Goal: Use online tool/utility: Utilize a website feature to perform a specific function

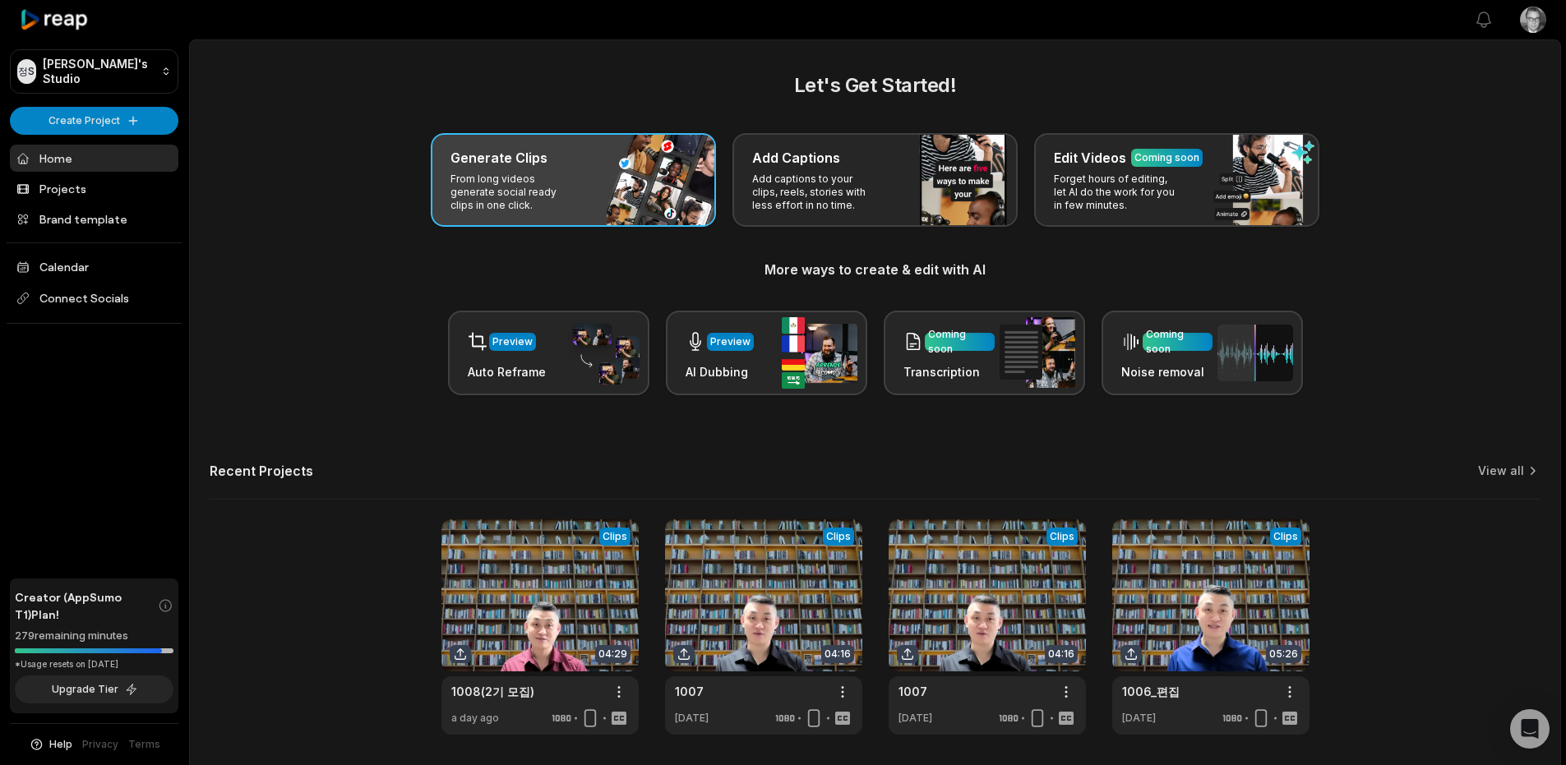
click at [575, 185] on p "From long videos generate social ready clips in one click." at bounding box center [513, 192] width 127 height 39
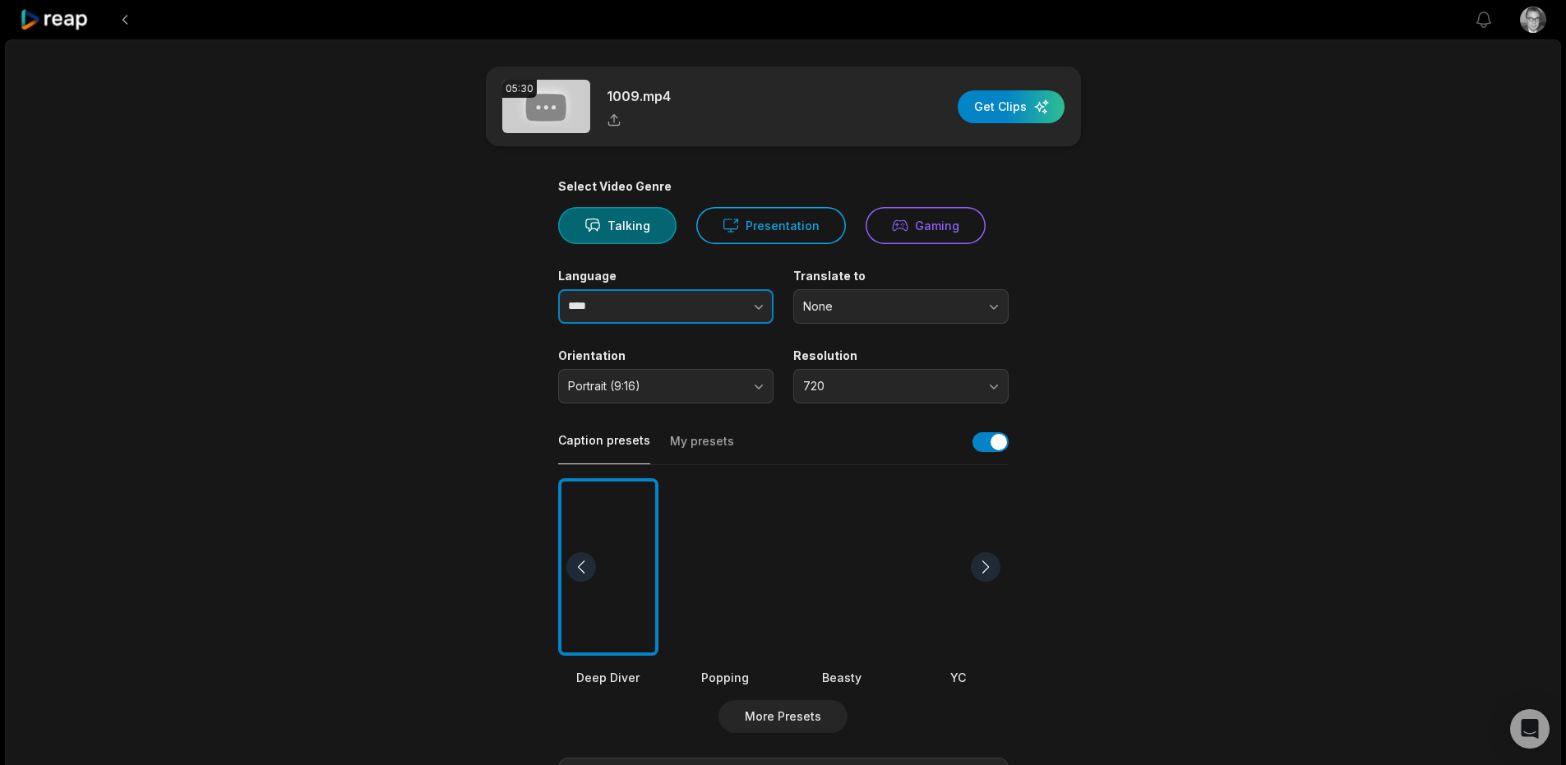
click at [639, 316] on input "****" at bounding box center [665, 306] width 215 height 35
click at [750, 302] on icon "button" at bounding box center [758, 306] width 16 height 16
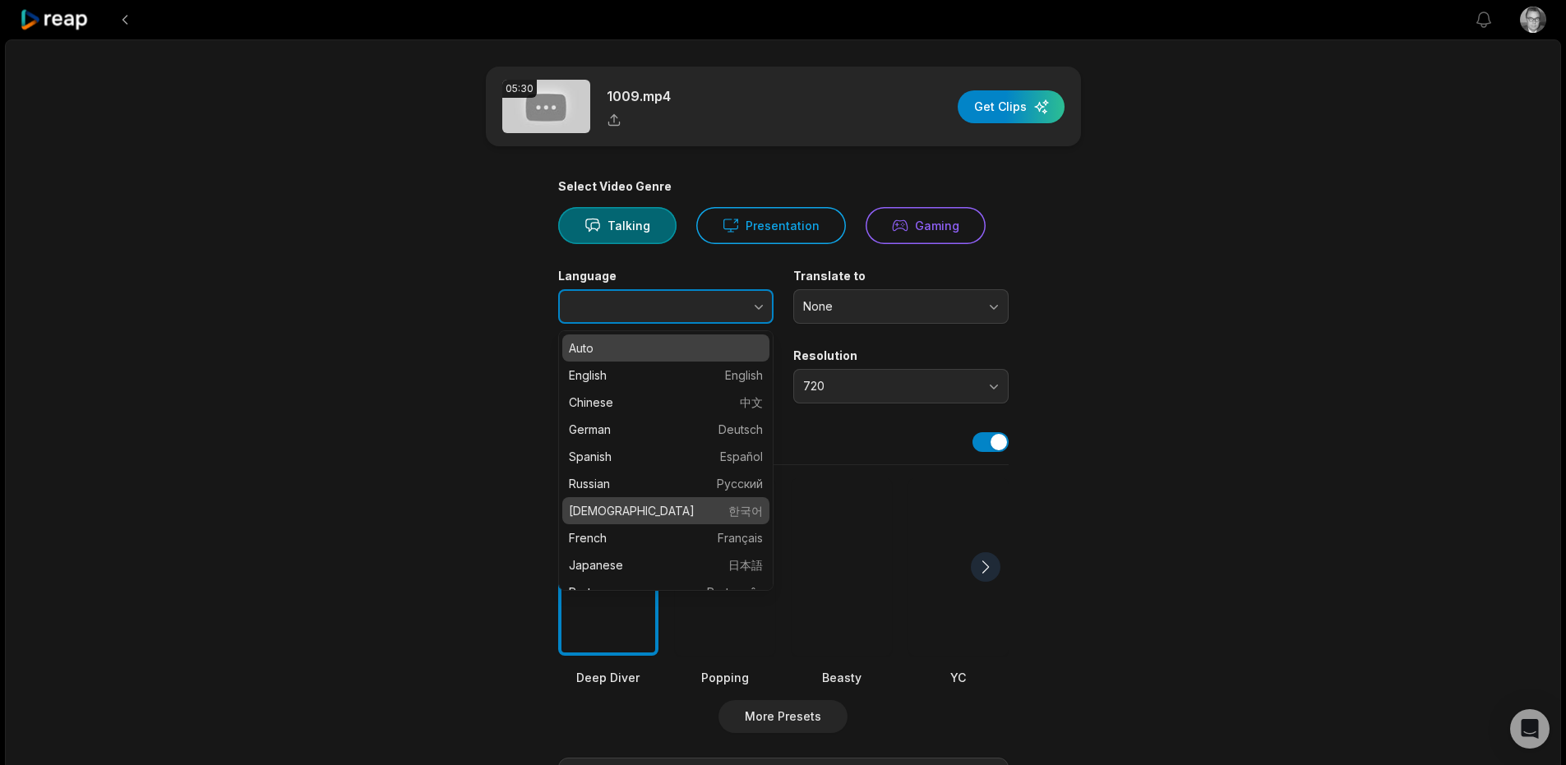
type input "******"
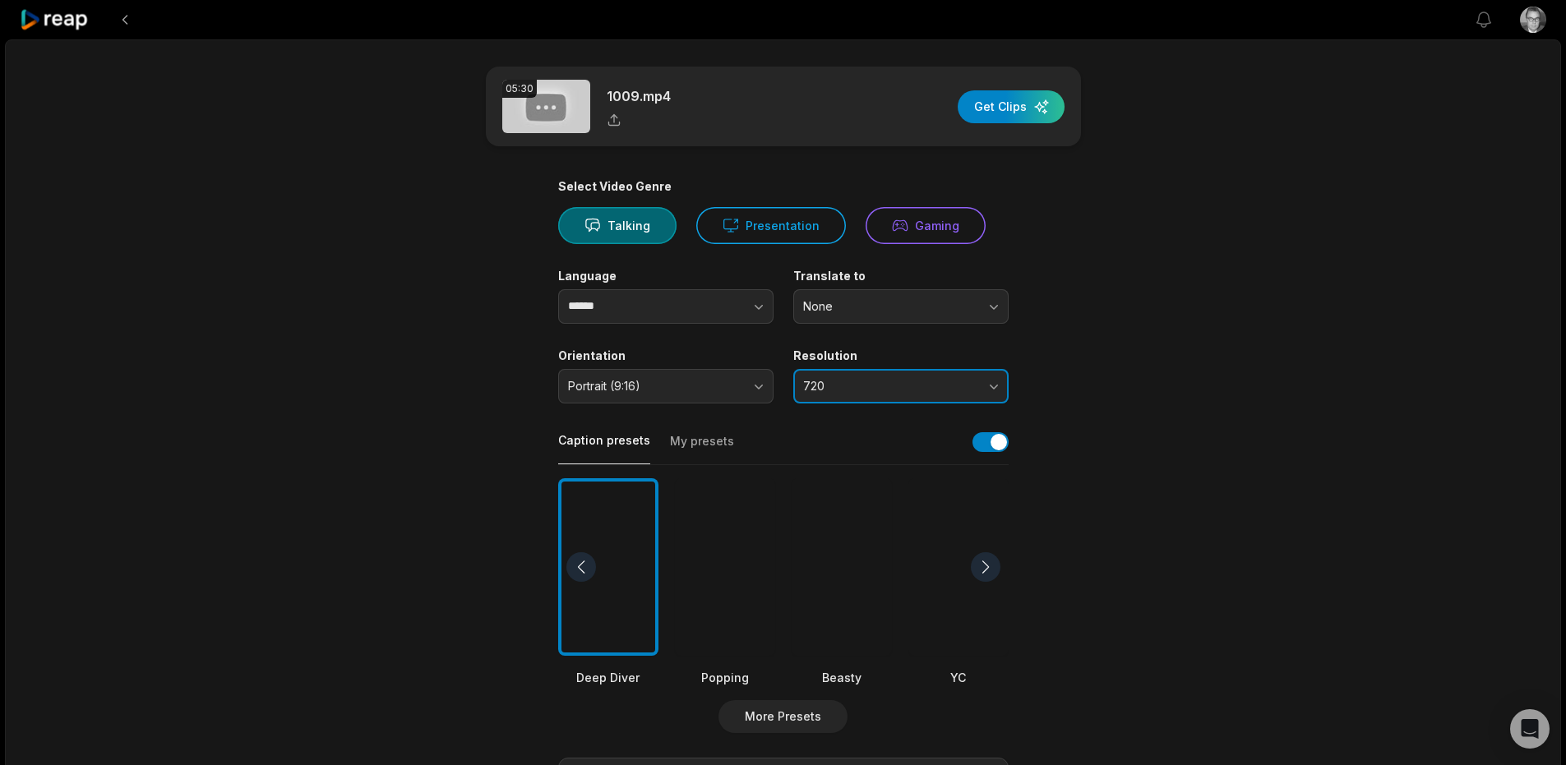
click at [835, 393] on span "720" at bounding box center [889, 386] width 173 height 15
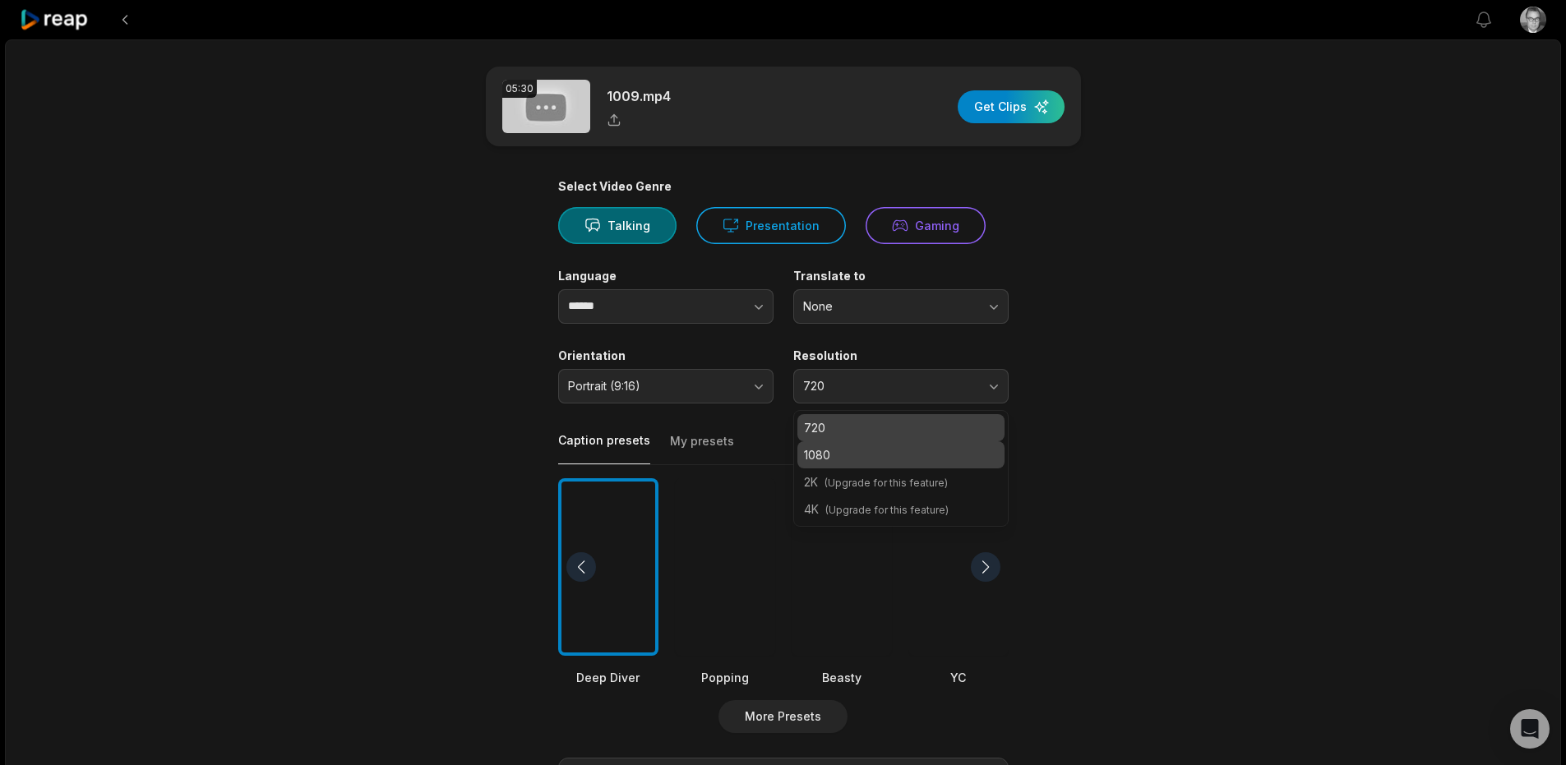
drag, startPoint x: 828, startPoint y: 452, endPoint x: 838, endPoint y: 451, distance: 9.9
click at [828, 452] on p "1080" at bounding box center [901, 454] width 194 height 17
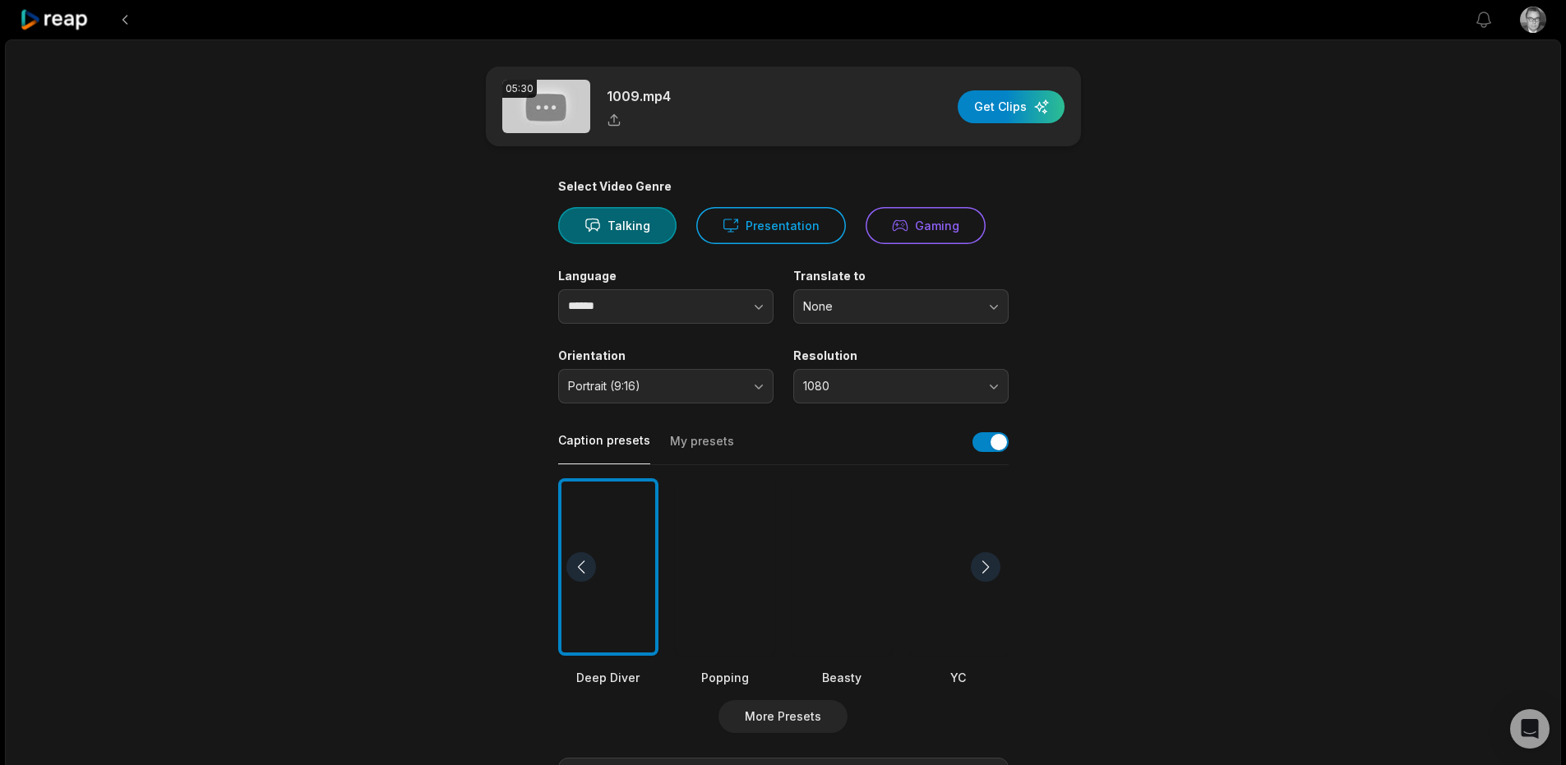
click at [1185, 614] on div "05:30 1009.mp4 Get Clips Select Video Genre Talking Presentation Gaming Languag…" at bounding box center [783, 609] width 1556 height 1140
click at [689, 430] on div "Caption presets My presets" at bounding box center [783, 446] width 450 height 37
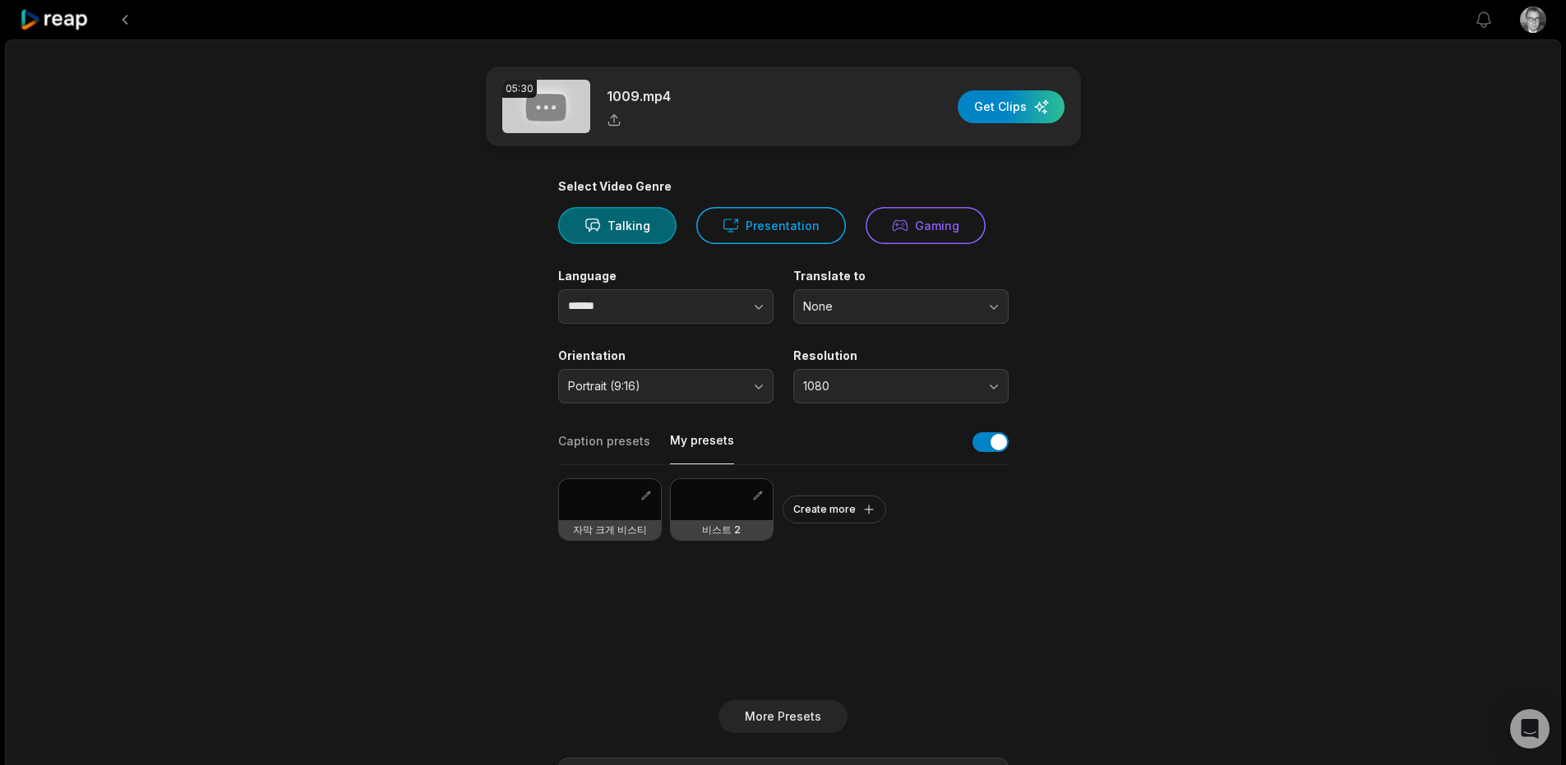
drag, startPoint x: 690, startPoint y: 439, endPoint x: 698, endPoint y: 445, distance: 9.4
click at [690, 439] on button "My presets" at bounding box center [702, 448] width 64 height 32
click at [719, 498] on div at bounding box center [722, 499] width 102 height 41
click at [1042, 107] on div "button" at bounding box center [1011, 106] width 107 height 33
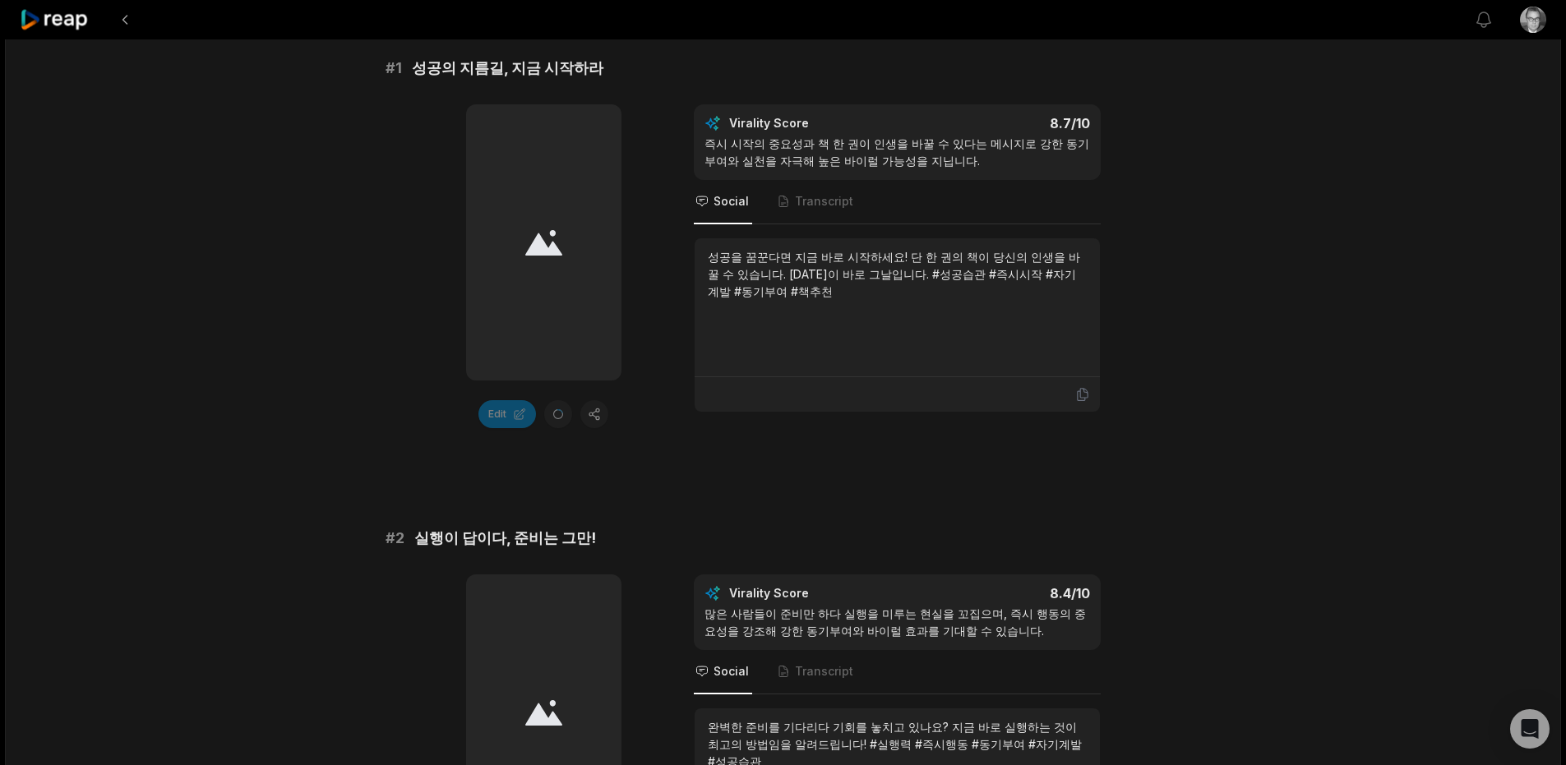
scroll to position [270, 0]
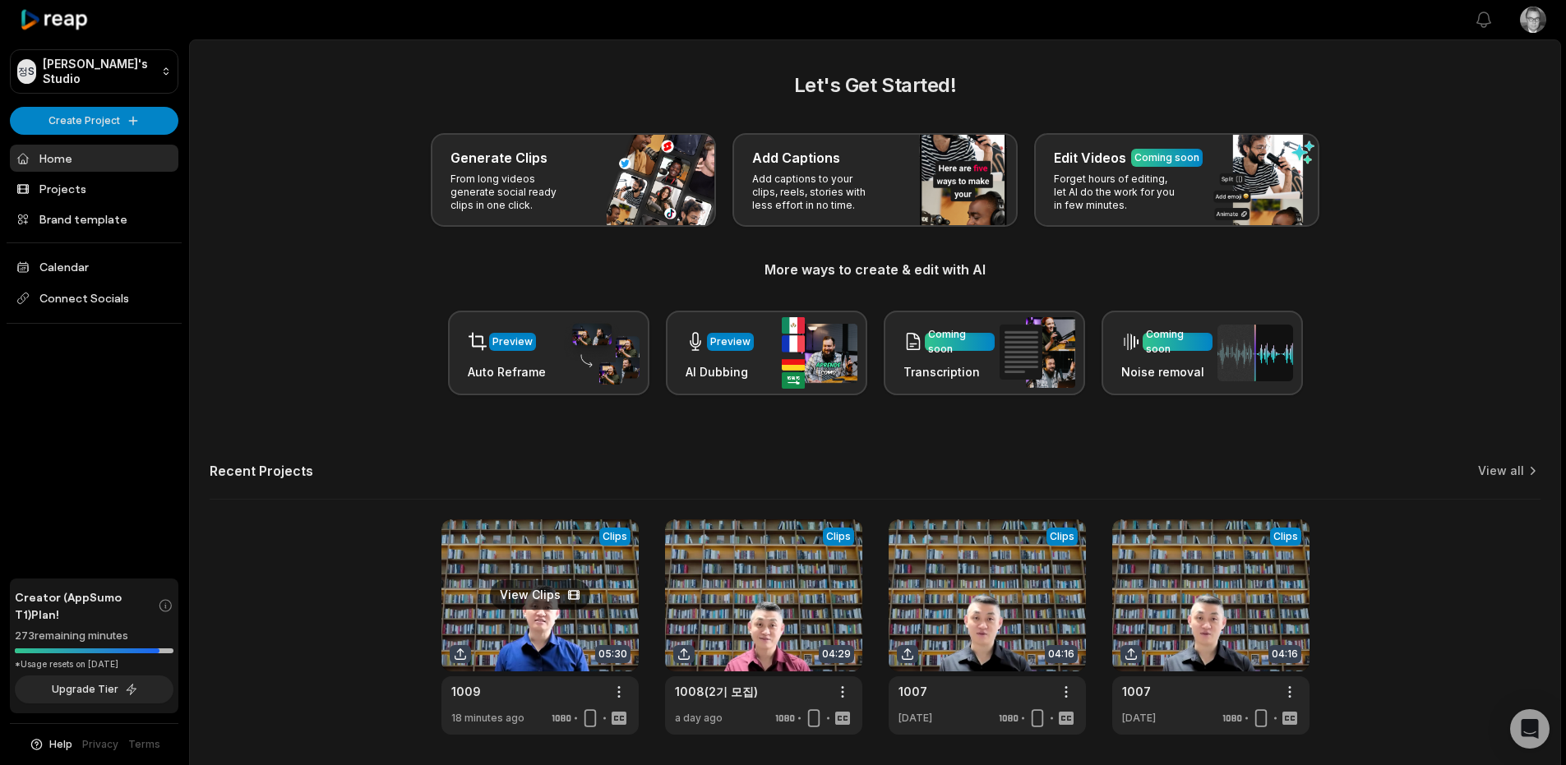
click at [566, 593] on link at bounding box center [539, 626] width 197 height 215
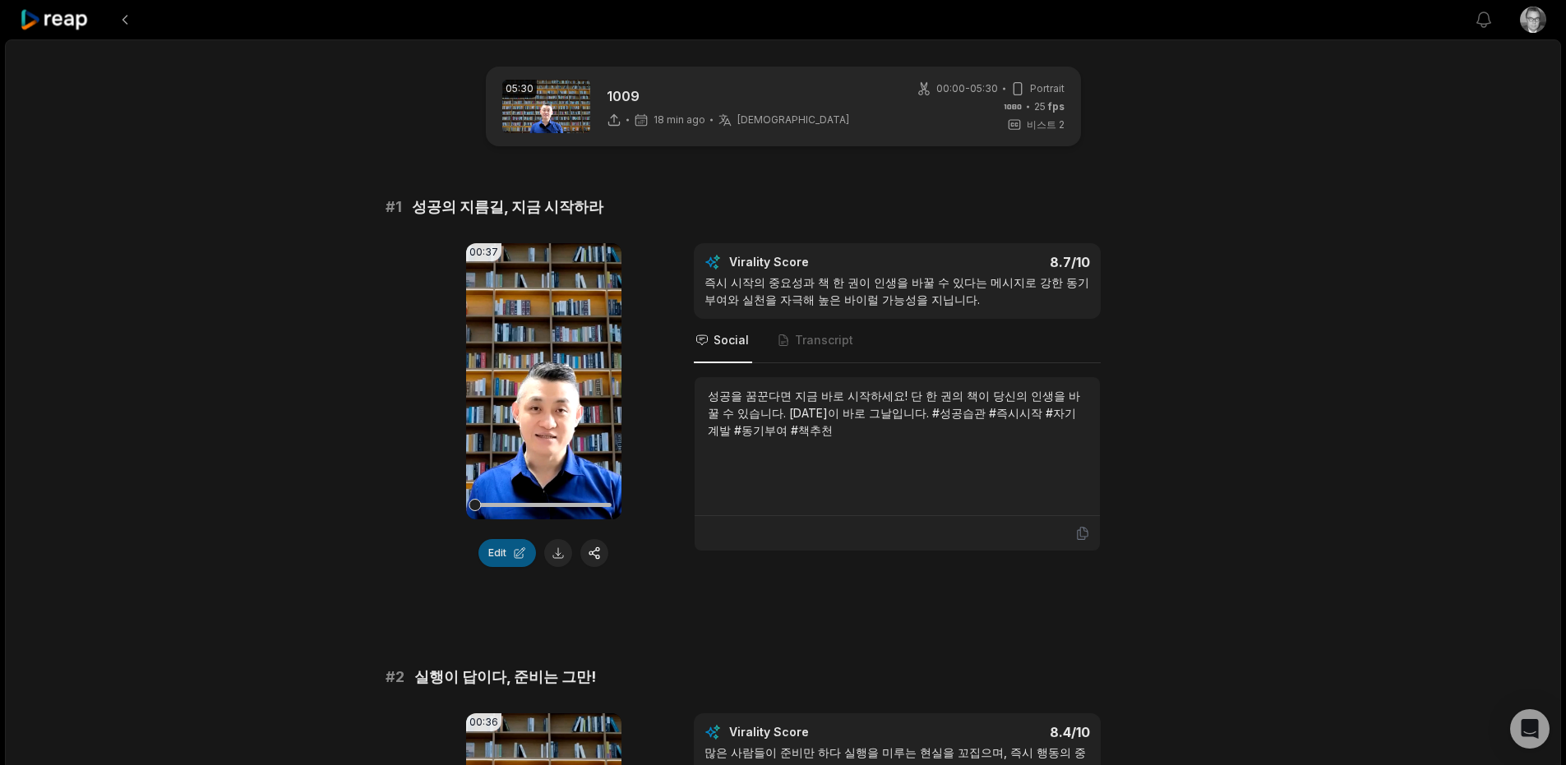
click at [505, 555] on button "Edit" at bounding box center [507, 553] width 58 height 28
